Goal: Task Accomplishment & Management: Use online tool/utility

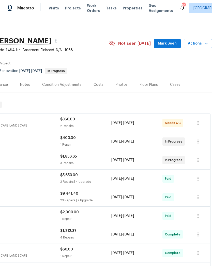
scroll to position [0, 75]
click at [205, 43] on icon "button" at bounding box center [206, 43] width 5 height 5
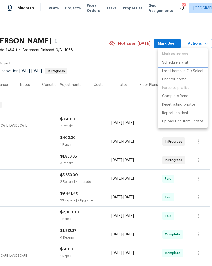
click at [183, 63] on p "Schedule a visit" at bounding box center [175, 62] width 26 height 5
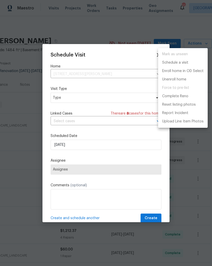
click at [70, 101] on div at bounding box center [106, 133] width 212 height 266
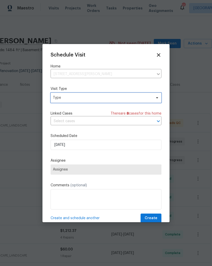
click at [72, 98] on span "Type" at bounding box center [102, 97] width 99 height 5
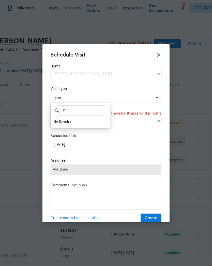
type input "T"
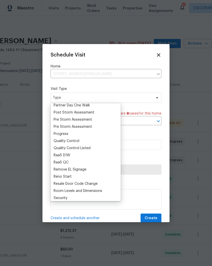
scroll to position [317, 0]
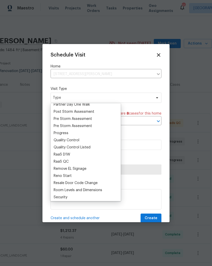
click at [65, 133] on div "Progress" at bounding box center [61, 133] width 15 height 5
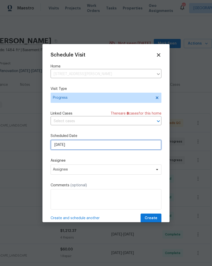
click at [78, 145] on input "[DATE]" at bounding box center [106, 145] width 111 height 10
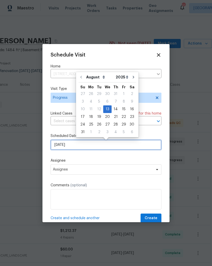
scroll to position [0, 0]
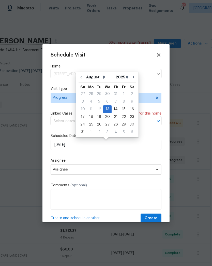
click at [158, 58] on icon at bounding box center [159, 55] width 6 height 6
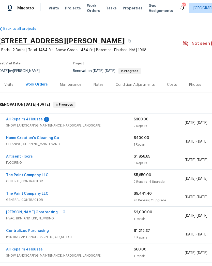
scroll to position [0, 2]
click at [71, 7] on span "Projects" at bounding box center [73, 8] width 16 height 5
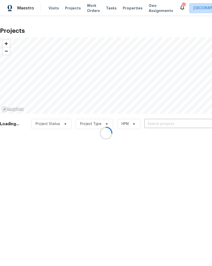
click at [167, 123] on div at bounding box center [106, 133] width 212 height 266
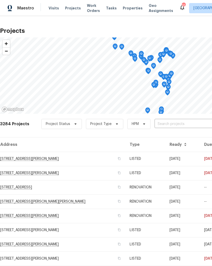
click at [171, 125] on input "text" at bounding box center [184, 124] width 58 height 8
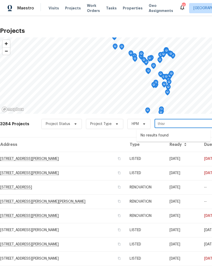
type input "this"
click at [164, 134] on li "26 Thistledale Ct # H, Saint Peters, MO 63376" at bounding box center [174, 135] width 74 height 9
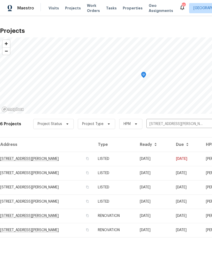
click at [19, 158] on td "26 Thistledale Ct # H, Saint Peters, MO 63376" at bounding box center [47, 159] width 94 height 14
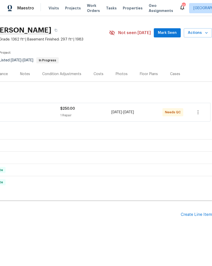
scroll to position [11, 75]
click at [205, 35] on icon "button" at bounding box center [206, 32] width 5 height 5
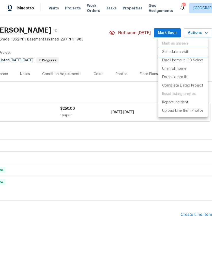
click at [182, 53] on p "Schedule a visit" at bounding box center [175, 51] width 26 height 5
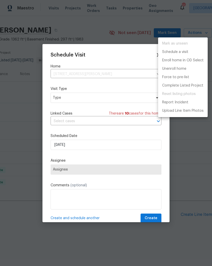
click at [50, 97] on div at bounding box center [106, 133] width 212 height 266
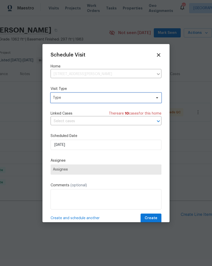
click at [103, 100] on span "Type" at bounding box center [102, 97] width 99 height 5
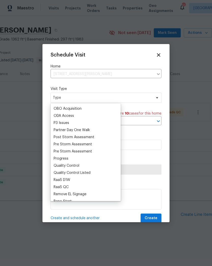
scroll to position [294, 0]
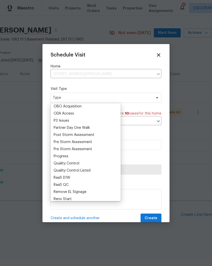
click at [68, 154] on div "Progress" at bounding box center [61, 156] width 15 height 5
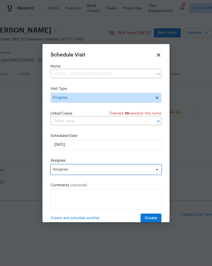
click at [72, 170] on span "Assignee" at bounding box center [103, 169] width 100 height 4
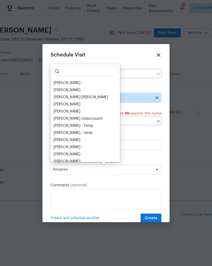
click at [71, 84] on div "[PERSON_NAME]" at bounding box center [67, 82] width 27 height 5
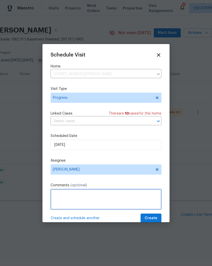
click at [74, 201] on textarea at bounding box center [106, 199] width 111 height 20
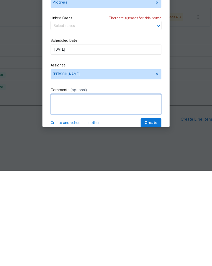
type textarea "V"
type textarea "Check for water in garage"
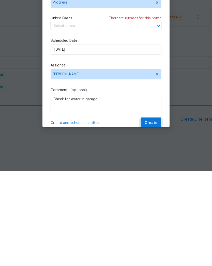
click at [157, 215] on span "Create" at bounding box center [151, 218] width 13 height 6
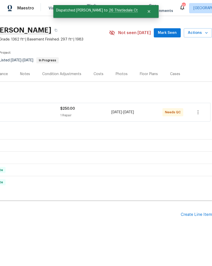
click at [205, 31] on icon "button" at bounding box center [206, 32] width 5 height 5
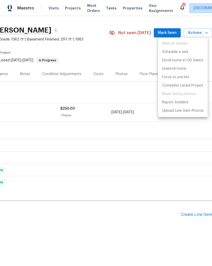
click at [71, 10] on div at bounding box center [106, 133] width 212 height 266
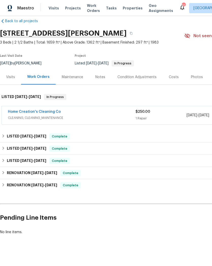
scroll to position [8, 0]
click at [69, 10] on span "Projects" at bounding box center [73, 8] width 16 height 5
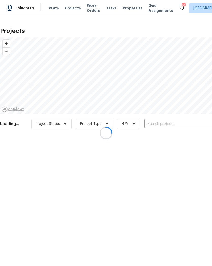
click at [156, 122] on div at bounding box center [106, 133] width 212 height 266
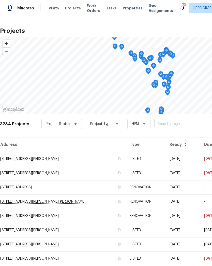
click at [171, 124] on input "text" at bounding box center [184, 124] width 58 height 8
type input "4 sass"
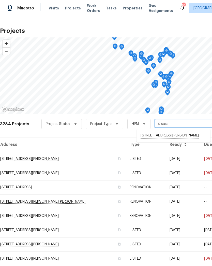
click at [166, 138] on li "4 Sassafras Ct, Saint Charles, MO 63303" at bounding box center [174, 135] width 74 height 9
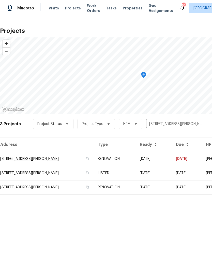
click at [76, 158] on td "4 Sassafras Ct, Saint Charles, MO 63303" at bounding box center [47, 159] width 94 height 14
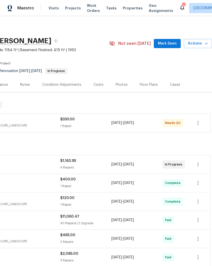
scroll to position [0, 75]
click at [206, 45] on icon "button" at bounding box center [206, 43] width 5 height 5
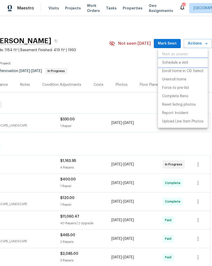
click at [181, 63] on p "Schedule a visit" at bounding box center [175, 62] width 26 height 5
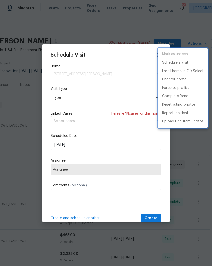
click at [73, 95] on div at bounding box center [106, 133] width 212 height 266
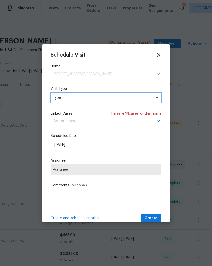
click at [67, 100] on span "Type" at bounding box center [102, 97] width 99 height 5
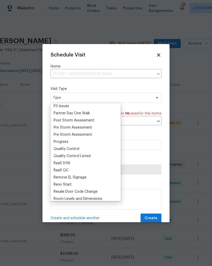
scroll to position [310, 0]
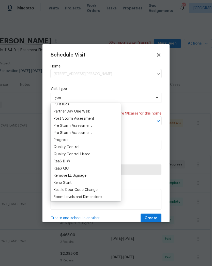
click at [64, 142] on div "Progress" at bounding box center [61, 139] width 15 height 5
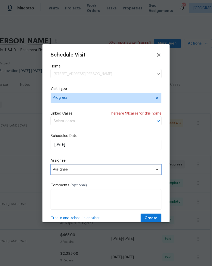
click at [66, 172] on span "Assignee" at bounding box center [103, 169] width 100 height 4
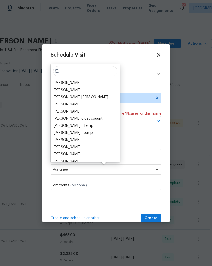
click at [61, 83] on div "[PERSON_NAME]" at bounding box center [67, 82] width 27 height 5
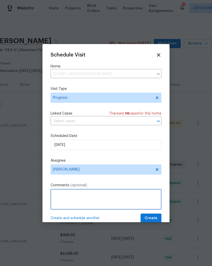
click at [65, 192] on textarea at bounding box center [106, 199] width 111 height 20
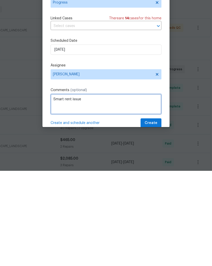
type textarea "Smart rent issue"
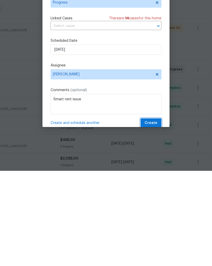
click at [154, 215] on span "Create" at bounding box center [151, 218] width 13 height 6
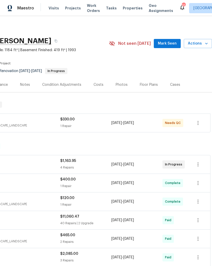
scroll to position [0, 75]
click at [206, 44] on icon "button" at bounding box center [206, 43] width 5 height 5
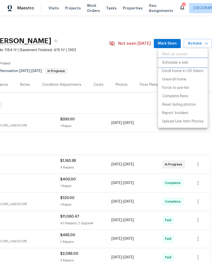
click at [172, 64] on p "Schedule a visit" at bounding box center [175, 62] width 26 height 5
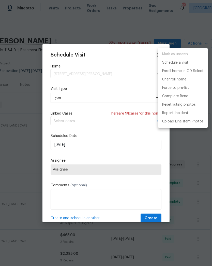
click at [84, 100] on div at bounding box center [106, 133] width 212 height 266
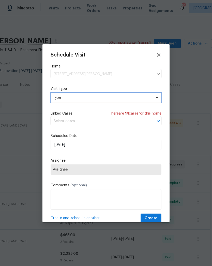
click at [86, 99] on span "Type" at bounding box center [102, 97] width 99 height 5
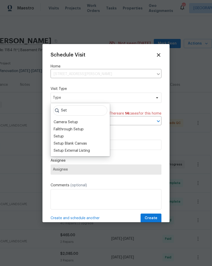
type input "Set"
click at [62, 136] on div "Setup" at bounding box center [59, 136] width 10 height 5
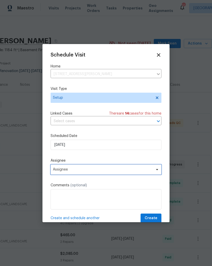
click at [73, 170] on span "Assignee" at bounding box center [103, 169] width 100 height 4
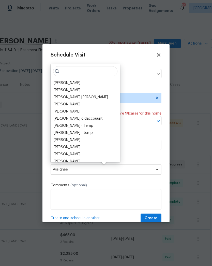
click at [68, 82] on div "[PERSON_NAME]" at bounding box center [67, 82] width 27 height 5
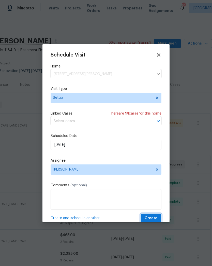
click at [159, 217] on button "Create" at bounding box center [151, 218] width 21 height 9
